Goal: Task Accomplishment & Management: Manage account settings

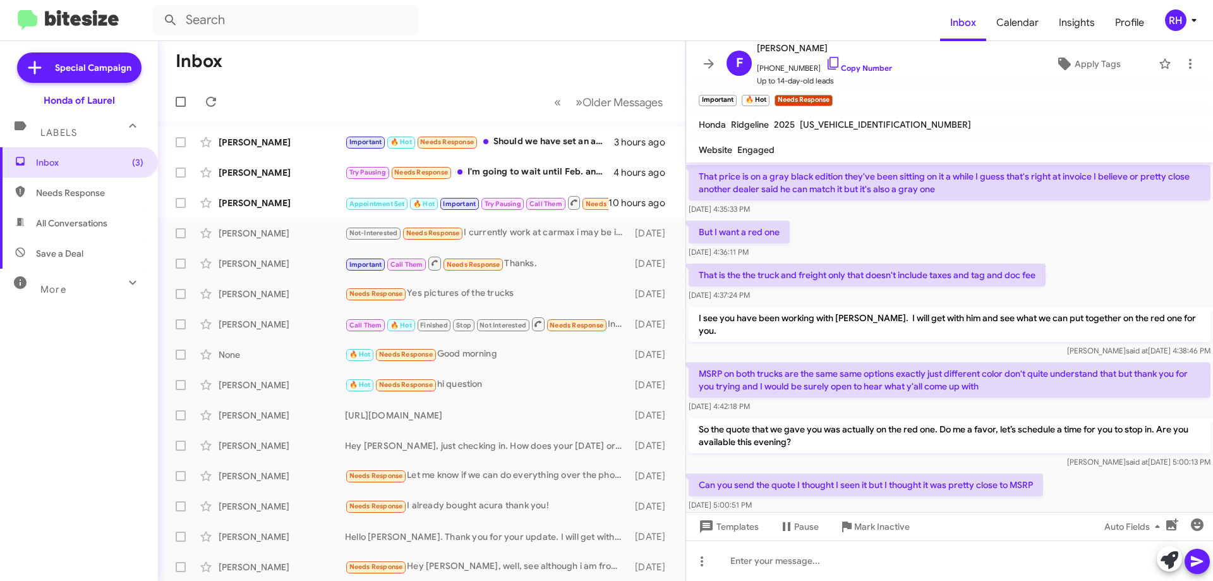
scroll to position [788, 0]
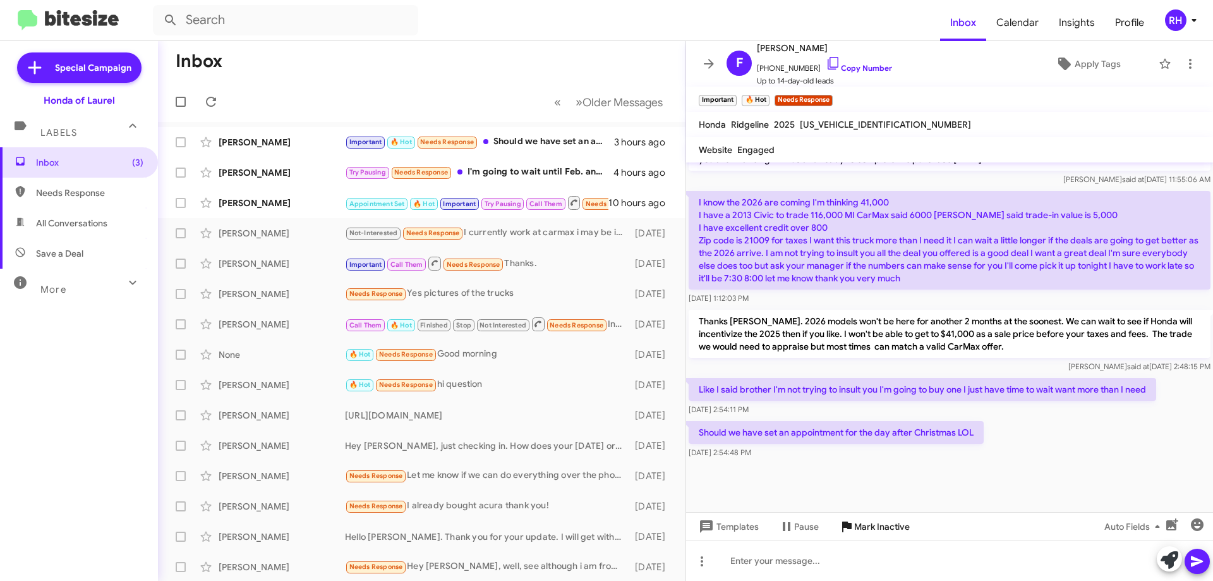
click at [889, 527] on span "Mark Inactive" at bounding box center [882, 526] width 56 height 23
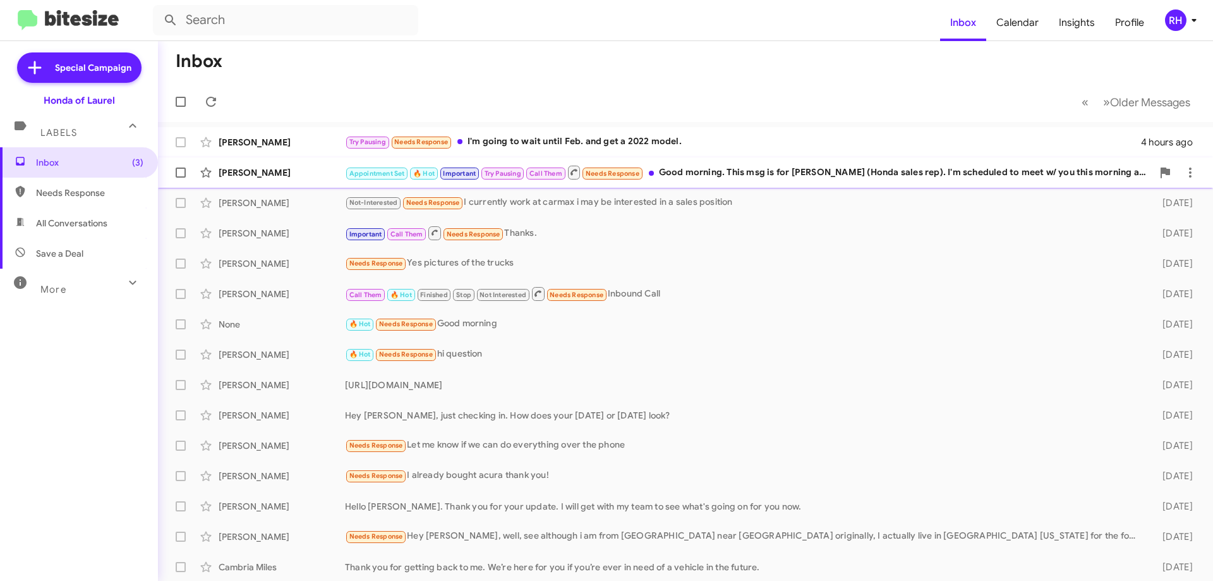
click at [839, 179] on div "Appointment Set 🔥 Hot Important Try Pausing Call Them Needs Response Good morni…" at bounding box center [748, 172] width 807 height 16
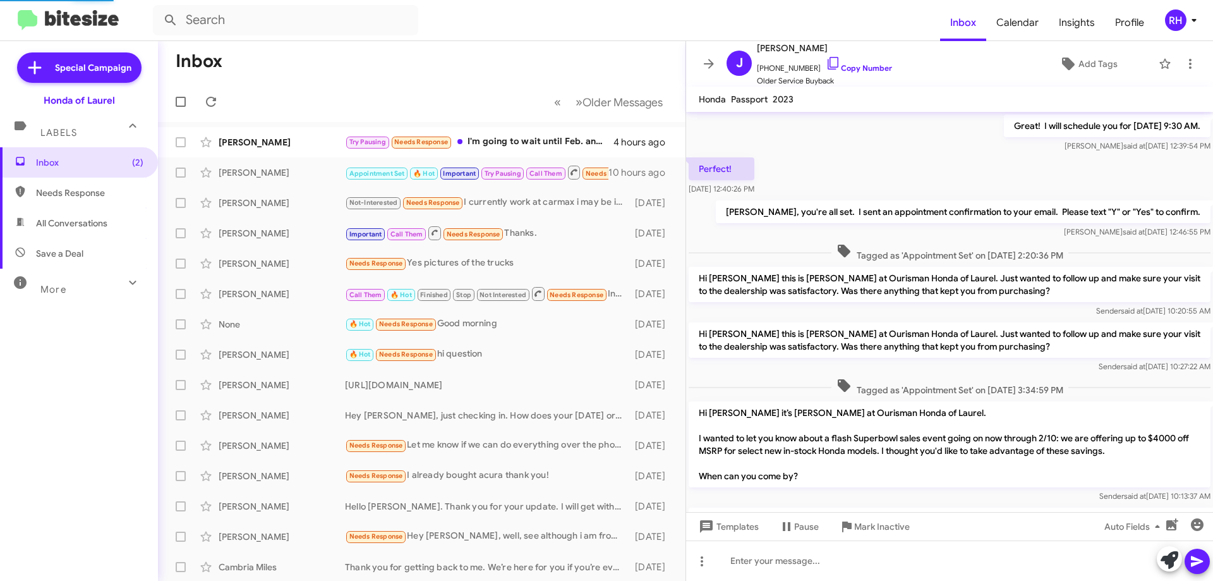
scroll to position [722, 0]
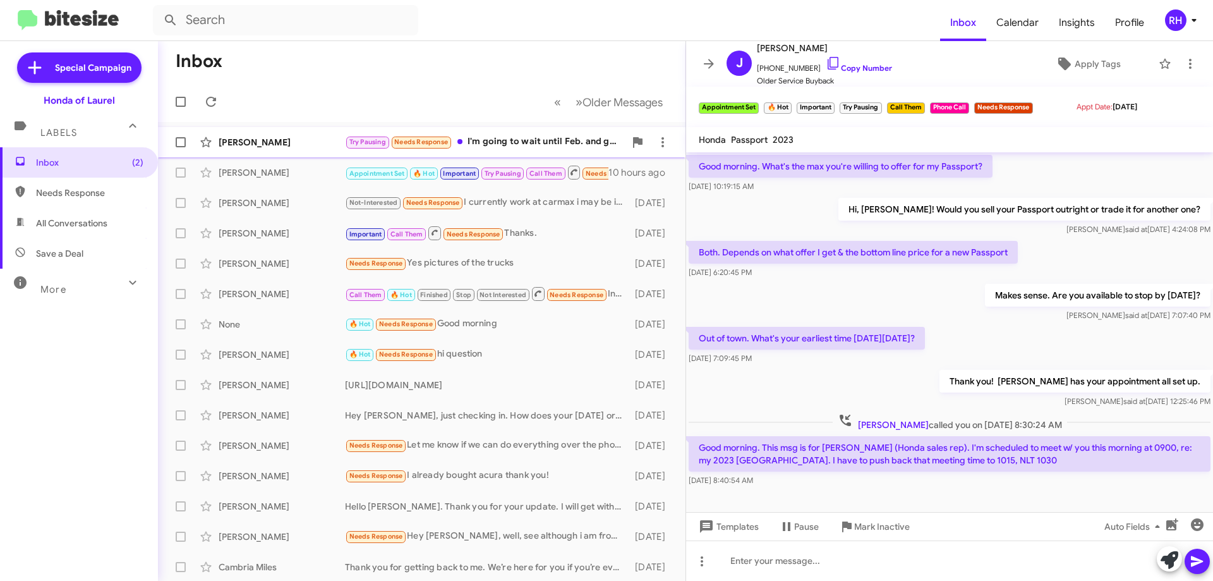
click at [537, 143] on div "Try Pausing Needs Response I'm going to wait until Feb. and get a 2022 model." at bounding box center [485, 142] width 280 height 15
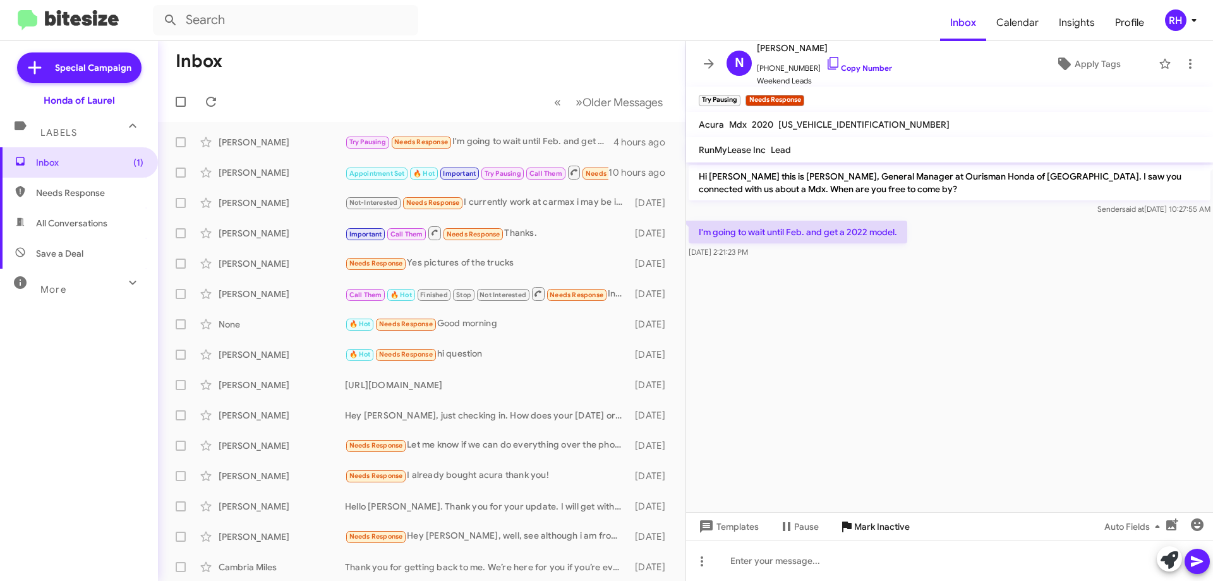
click at [883, 526] on span "Mark Inactive" at bounding box center [882, 526] width 56 height 23
